Goal: Information Seeking & Learning: Learn about a topic

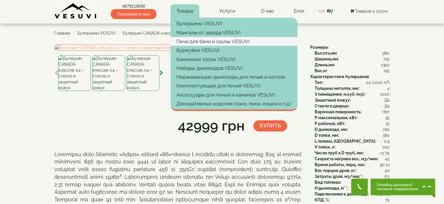
click at [193, 39] on link "Печи для бани и сауны VESUVI" at bounding box center [234, 41] width 127 height 9
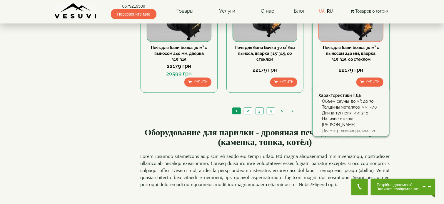
scroll to position [706, 0]
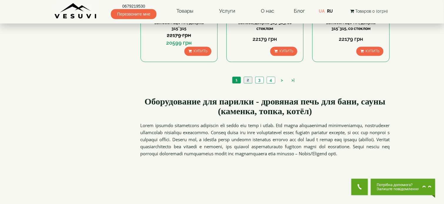
click at [250, 79] on link "2" at bounding box center [248, 80] width 8 height 6
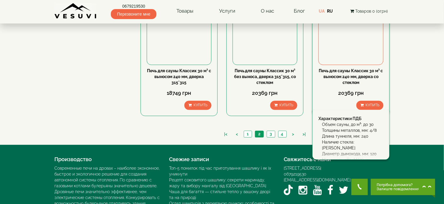
scroll to position [693, 0]
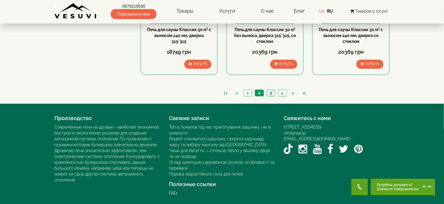
click at [269, 91] on link "3" at bounding box center [271, 93] width 8 height 6
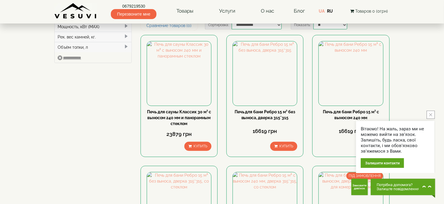
scroll to position [235, 0]
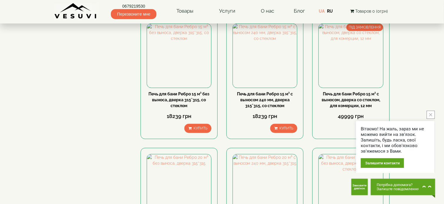
click at [428, 114] on button "close button" at bounding box center [431, 115] width 8 height 8
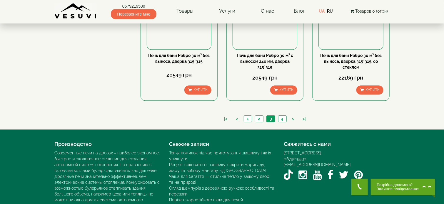
scroll to position [676, 0]
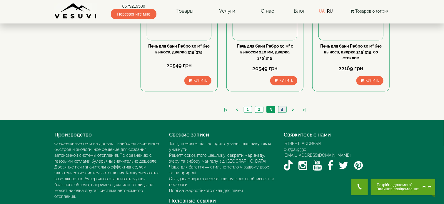
click at [281, 108] on link "4" at bounding box center [282, 109] width 8 height 6
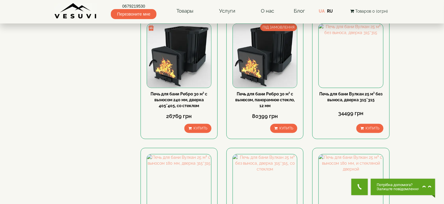
scroll to position [235, 0]
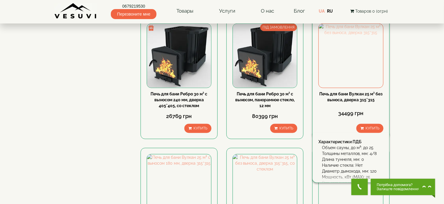
click at [362, 85] on img at bounding box center [351, 56] width 64 height 64
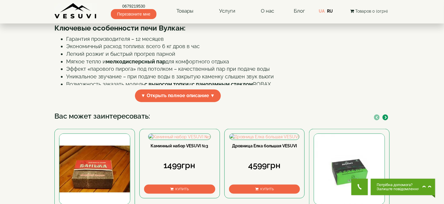
scroll to position [235, 0]
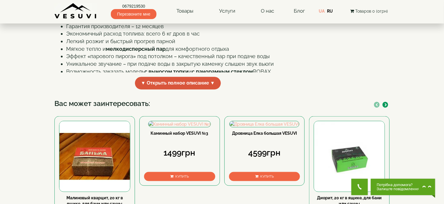
click at [151, 90] on span "▼ Открыть полное описание ▼" at bounding box center [178, 83] width 86 height 13
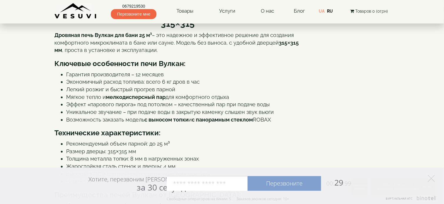
scroll to position [176, 0]
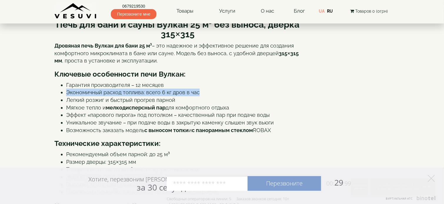
drag, startPoint x: 67, startPoint y: 104, endPoint x: 204, endPoint y: 103, distance: 136.5
click at [204, 96] on li "Экономичный расход топлива: всего 6 кг дров в час" at bounding box center [183, 93] width 235 height 8
click at [158, 96] on li "Экономичный расход топлива: всего 6 кг дров в час" at bounding box center [183, 93] width 235 height 8
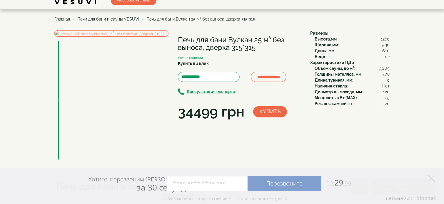
scroll to position [0, 0]
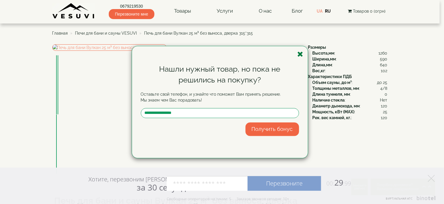
click at [300, 56] on icon "button" at bounding box center [301, 54] width 6 height 7
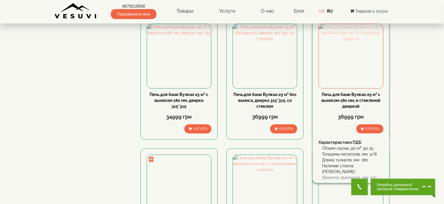
scroll to position [353, 0]
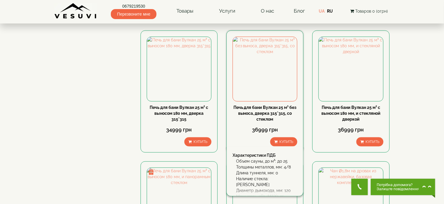
click at [265, 115] on link "Печь для бани Вулкан 25 м³ без выноса, дверка 315*315, со стеклом" at bounding box center [265, 113] width 63 height 16
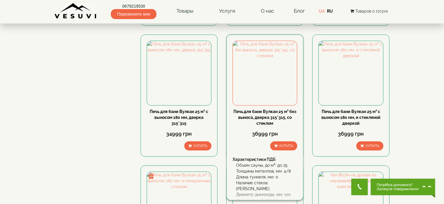
scroll to position [324, 0]
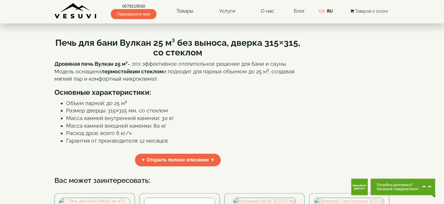
scroll to position [206, 0]
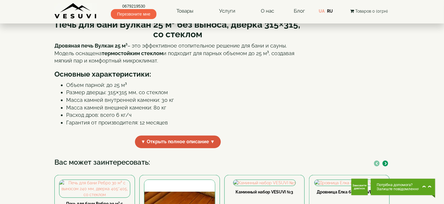
click at [197, 136] on span "▼ Открыть полное описание ▼" at bounding box center [178, 142] width 86 height 13
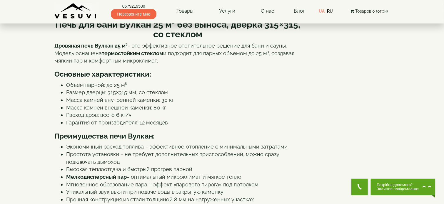
scroll to position [176, 0]
